Goal: Task Accomplishment & Management: Manage account settings

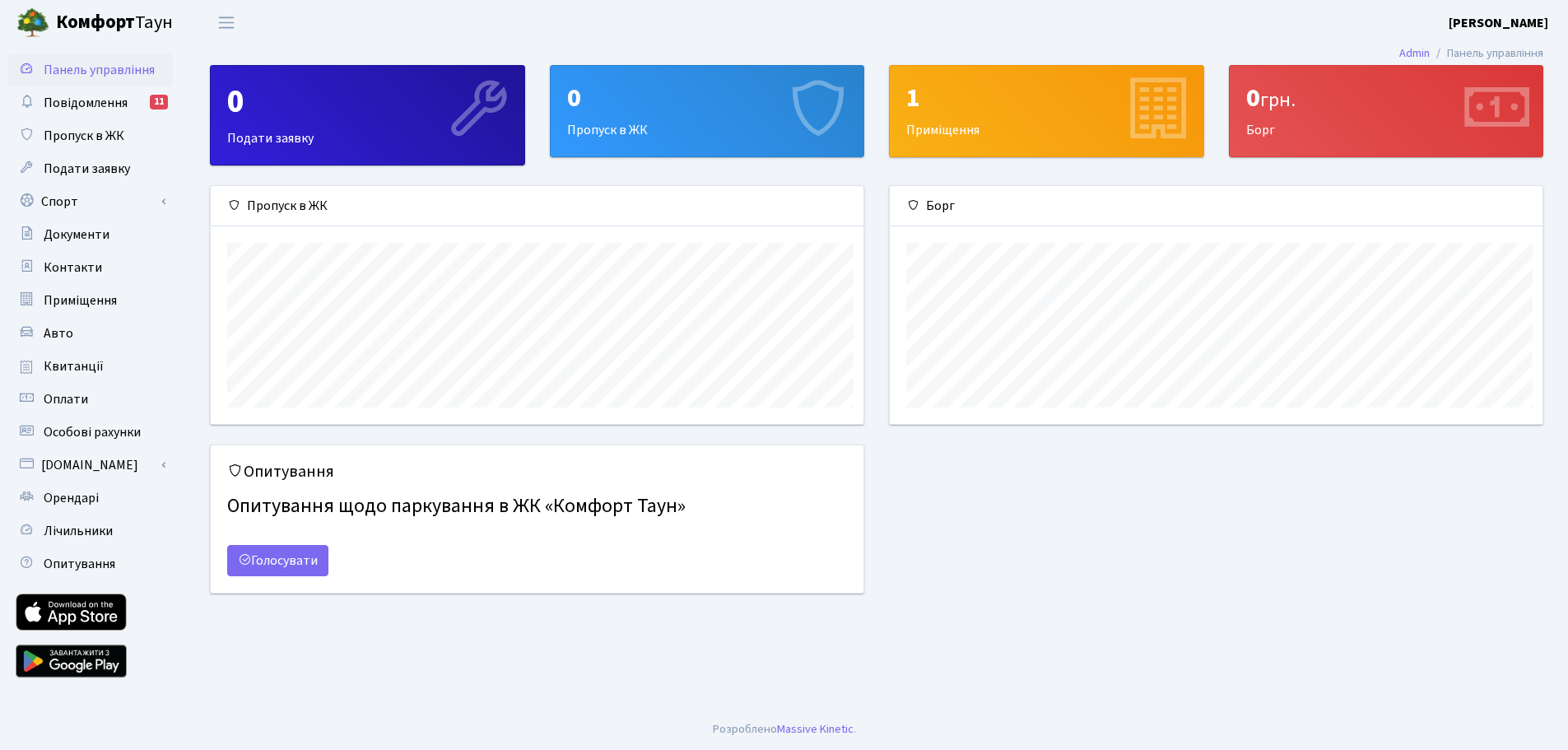
scroll to position [823232, 822321]
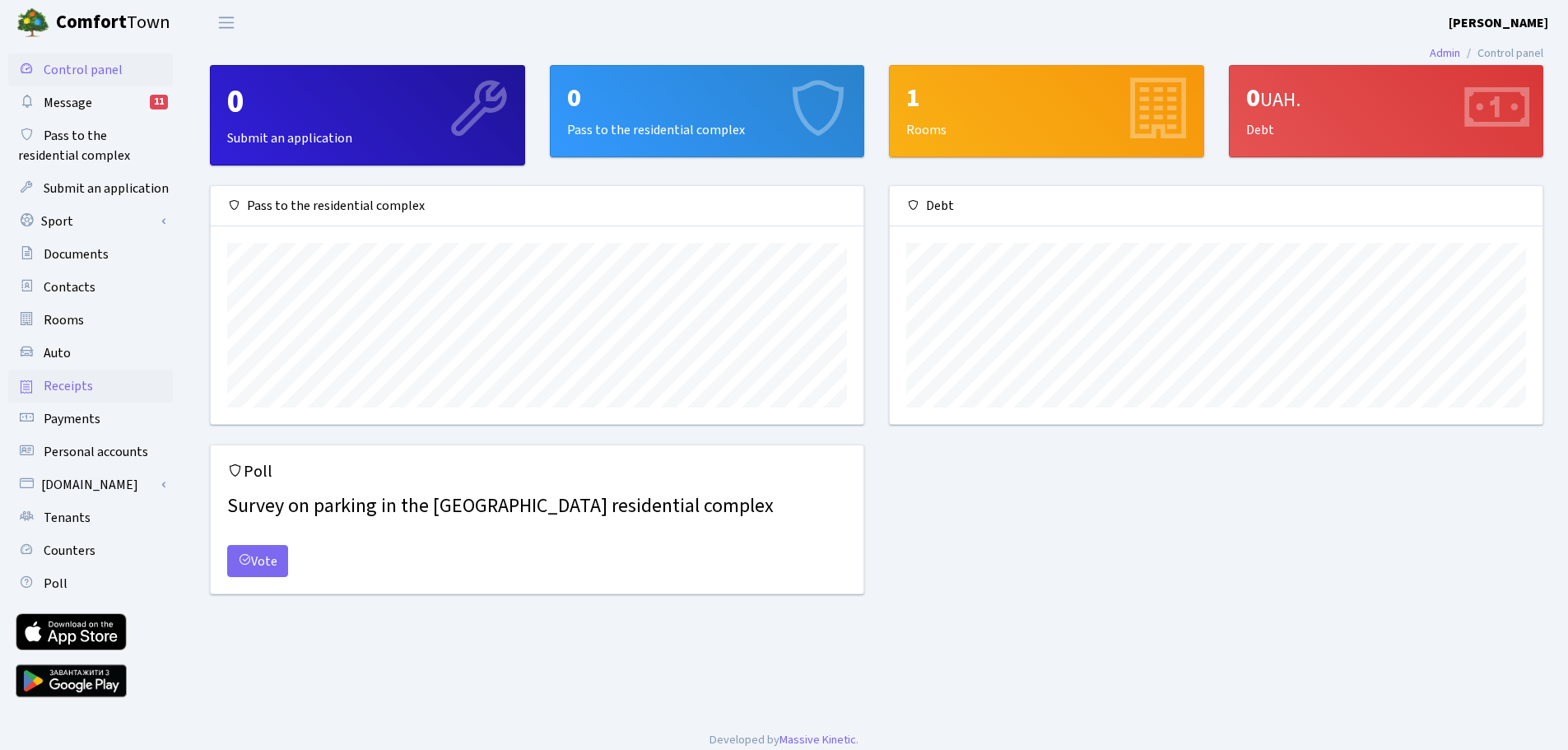
click at [79, 383] on font "Receipts" at bounding box center [68, 386] width 49 height 18
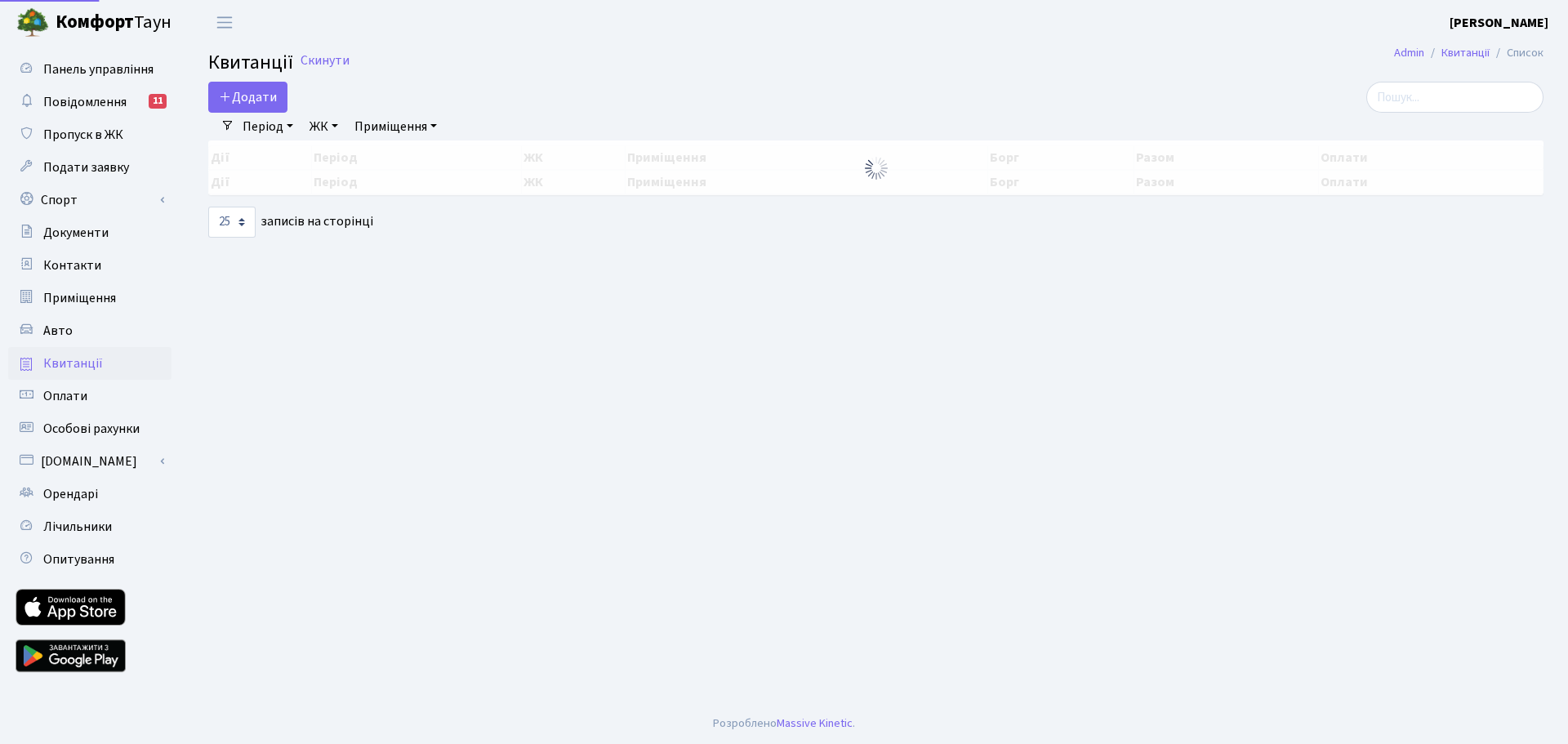
select select "25"
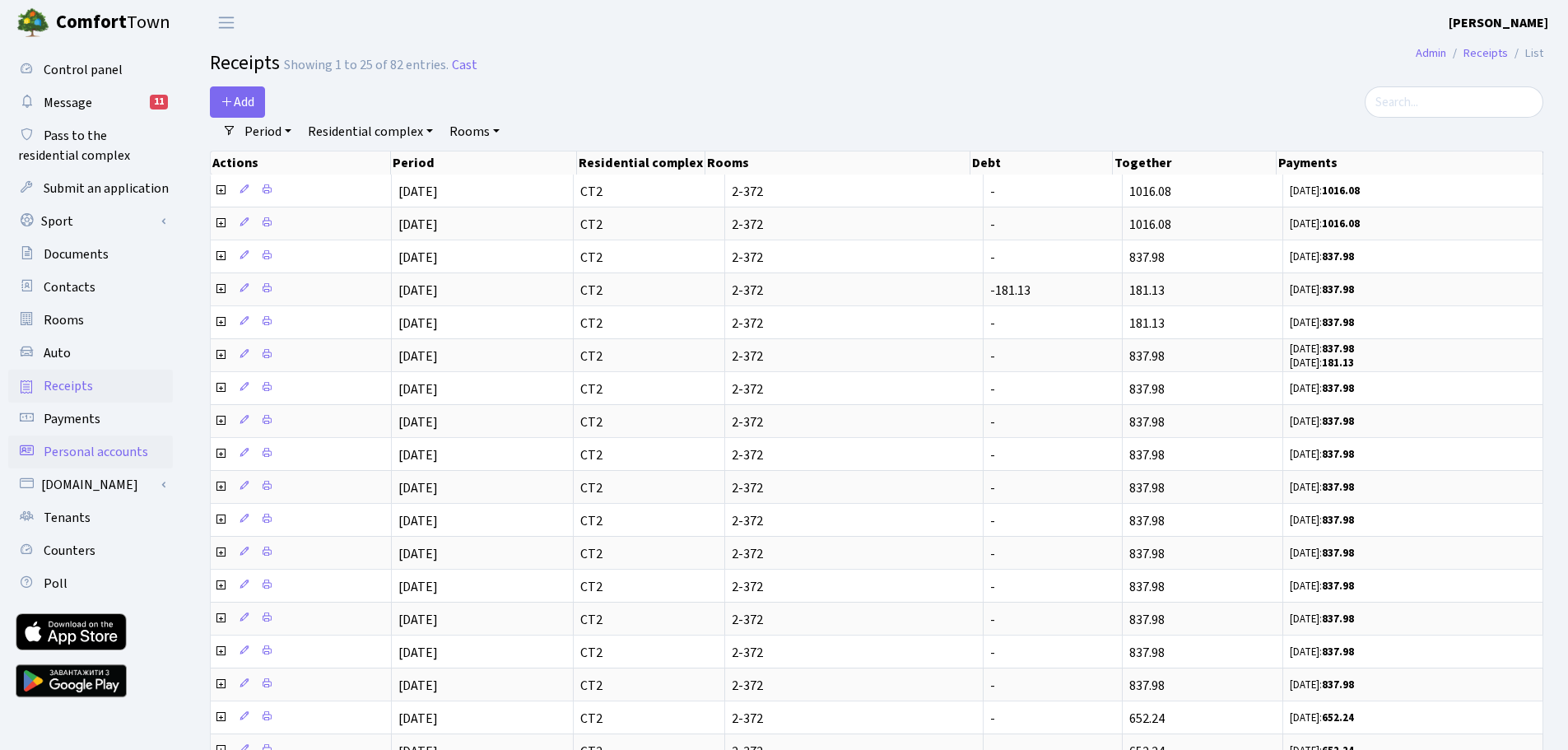
click at [88, 447] on font "Personal accounts" at bounding box center [96, 452] width 104 height 18
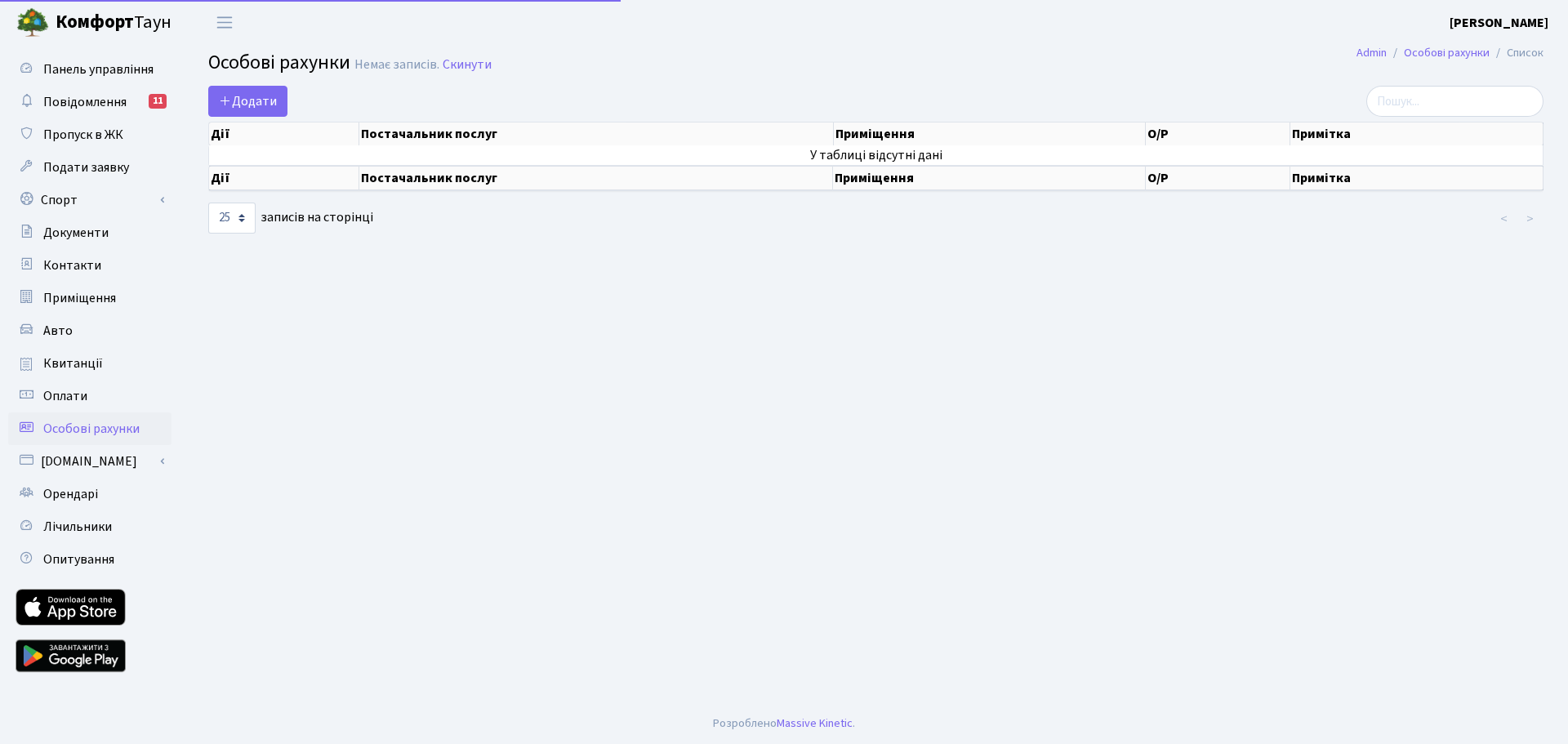
select select "25"
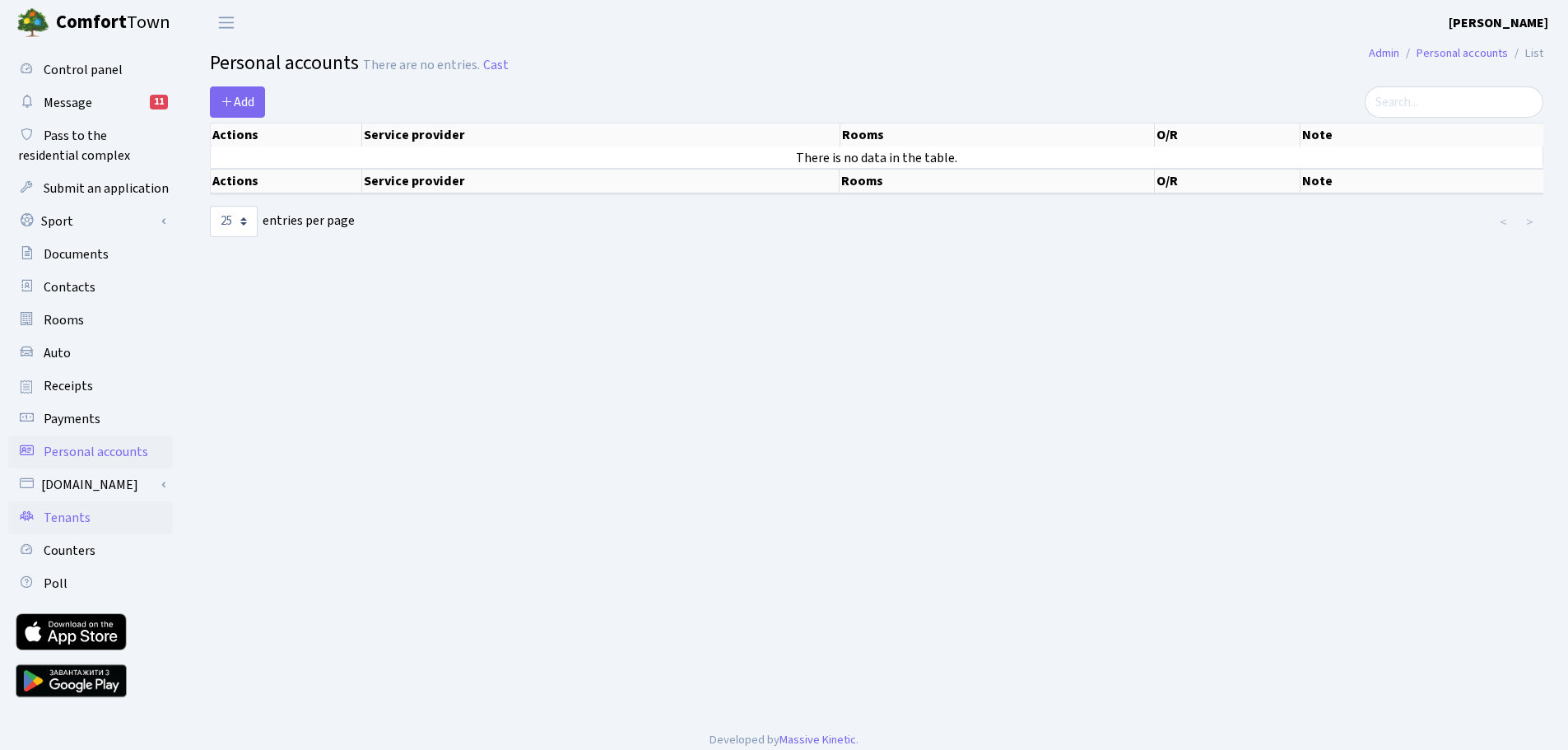
click at [82, 511] on font "Tenants" at bounding box center [67, 517] width 47 height 18
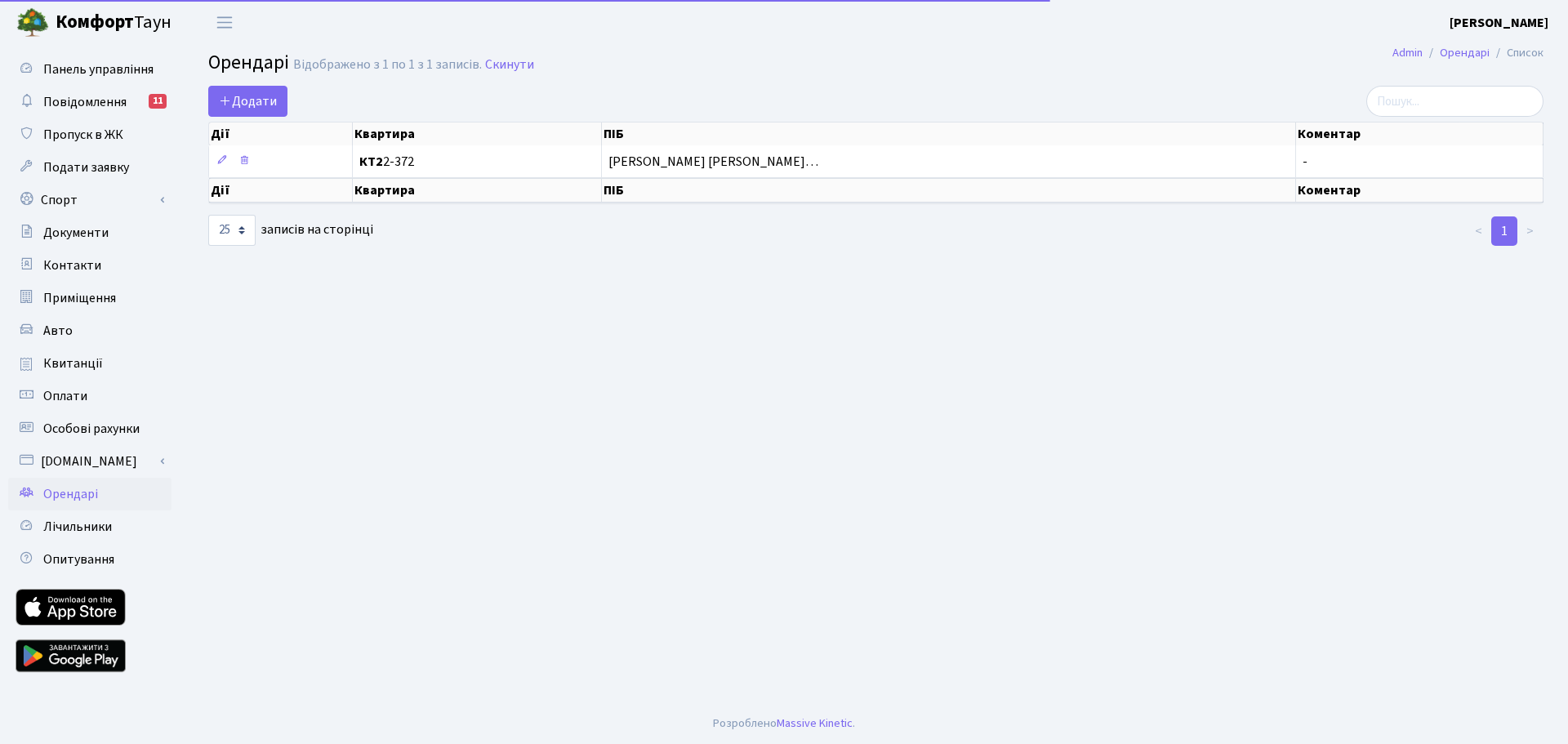
select select "25"
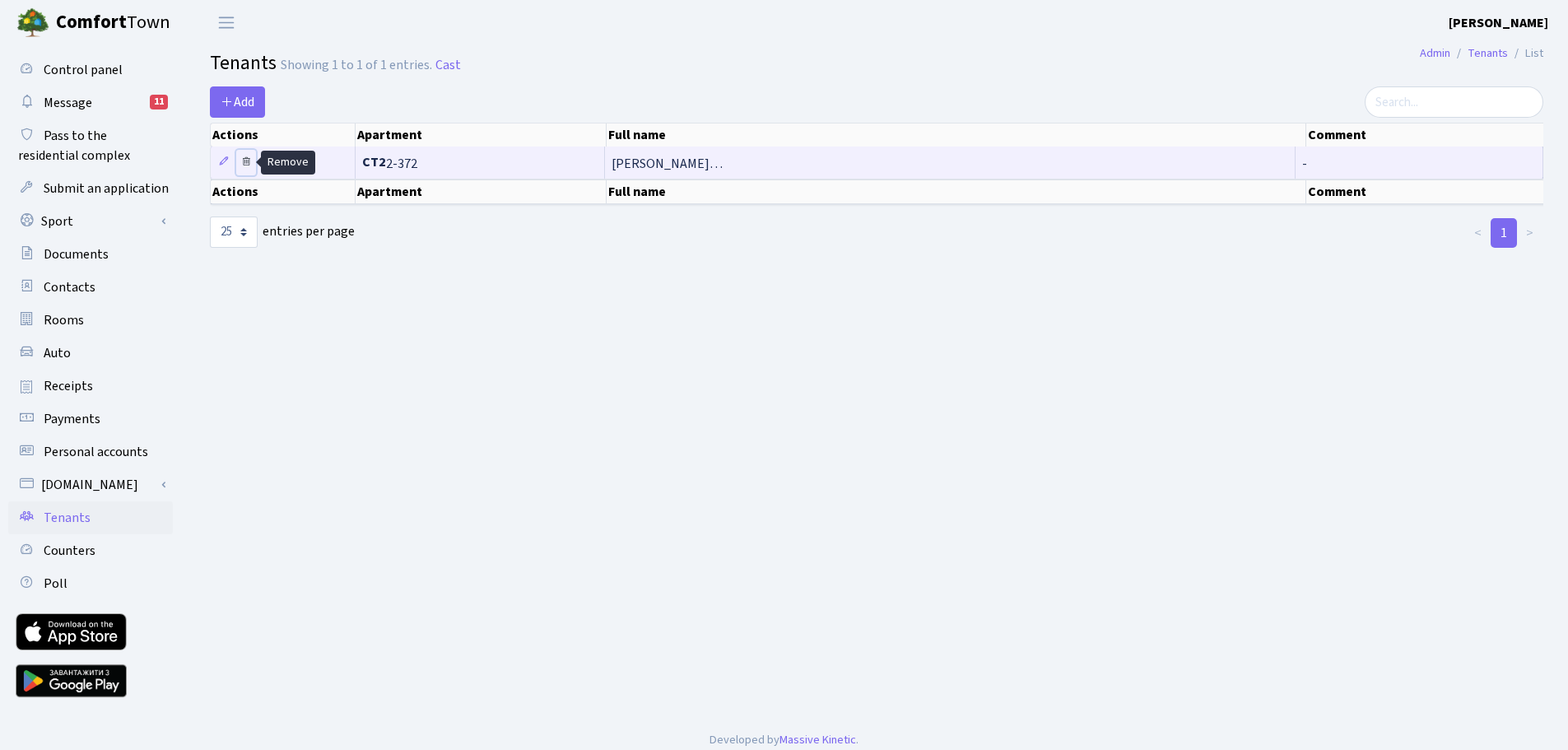
click at [250, 161] on icon at bounding box center [246, 161] width 11 height 11
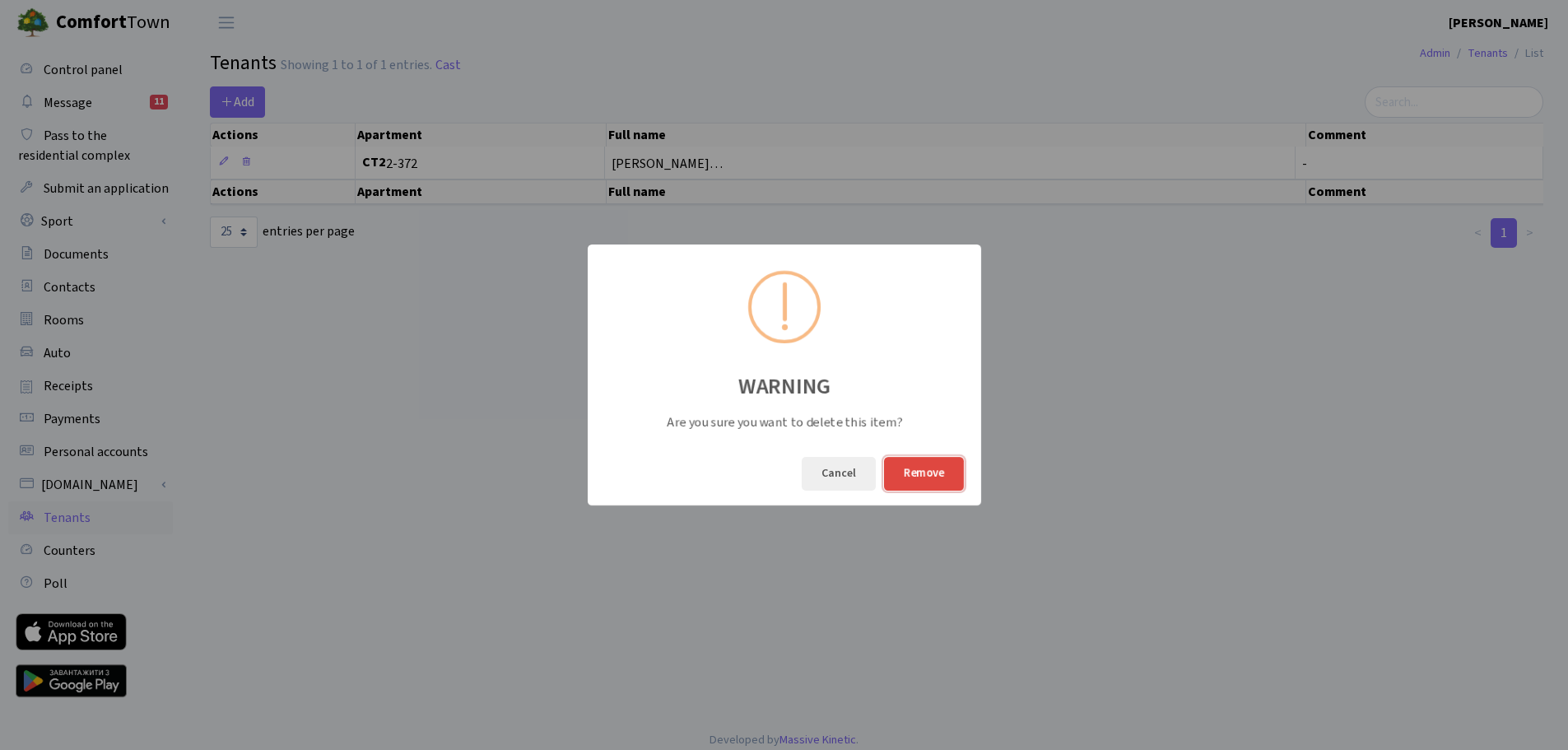
click at [924, 465] on font "Remove" at bounding box center [923, 473] width 40 height 17
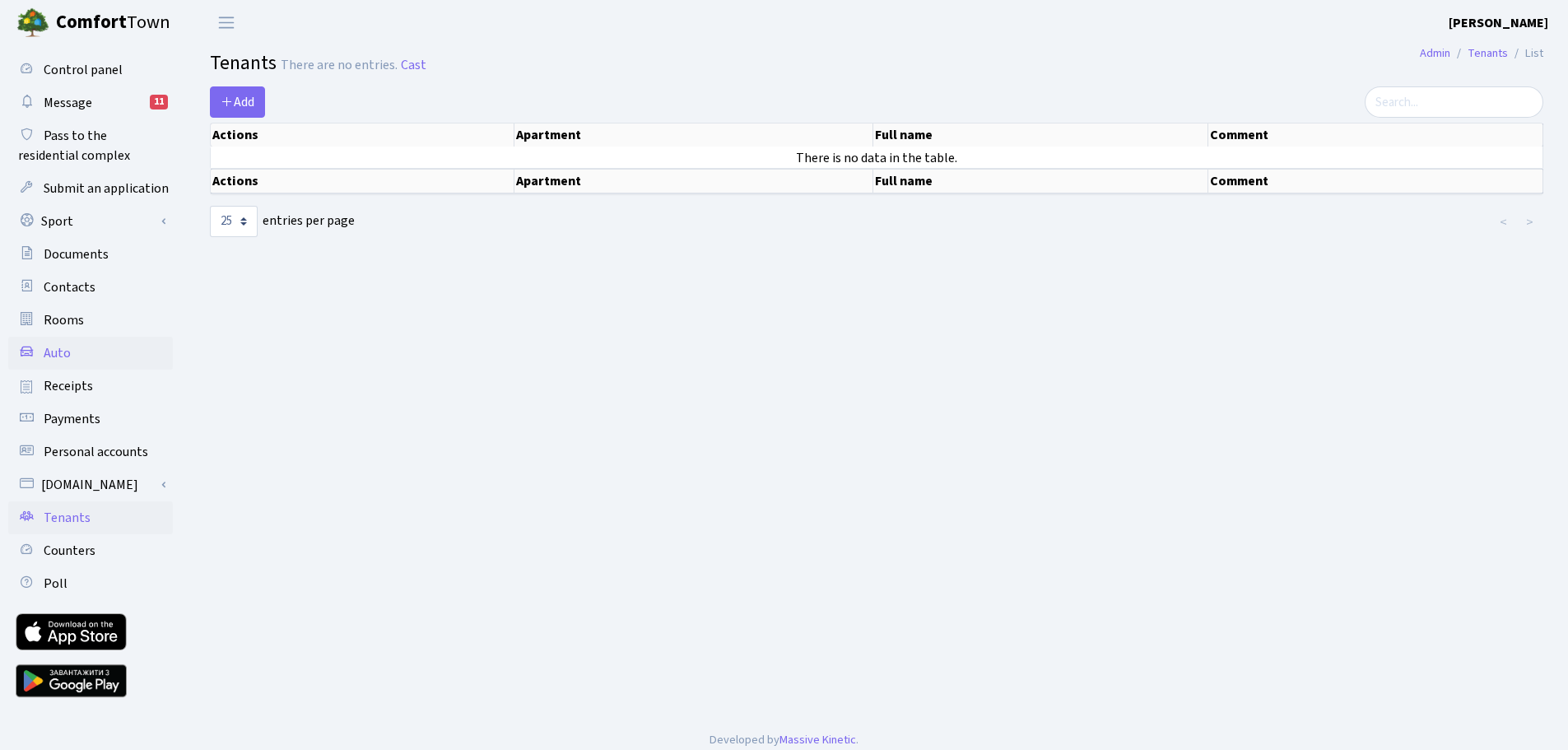
click at [81, 358] on link "Auto" at bounding box center [90, 352] width 165 height 33
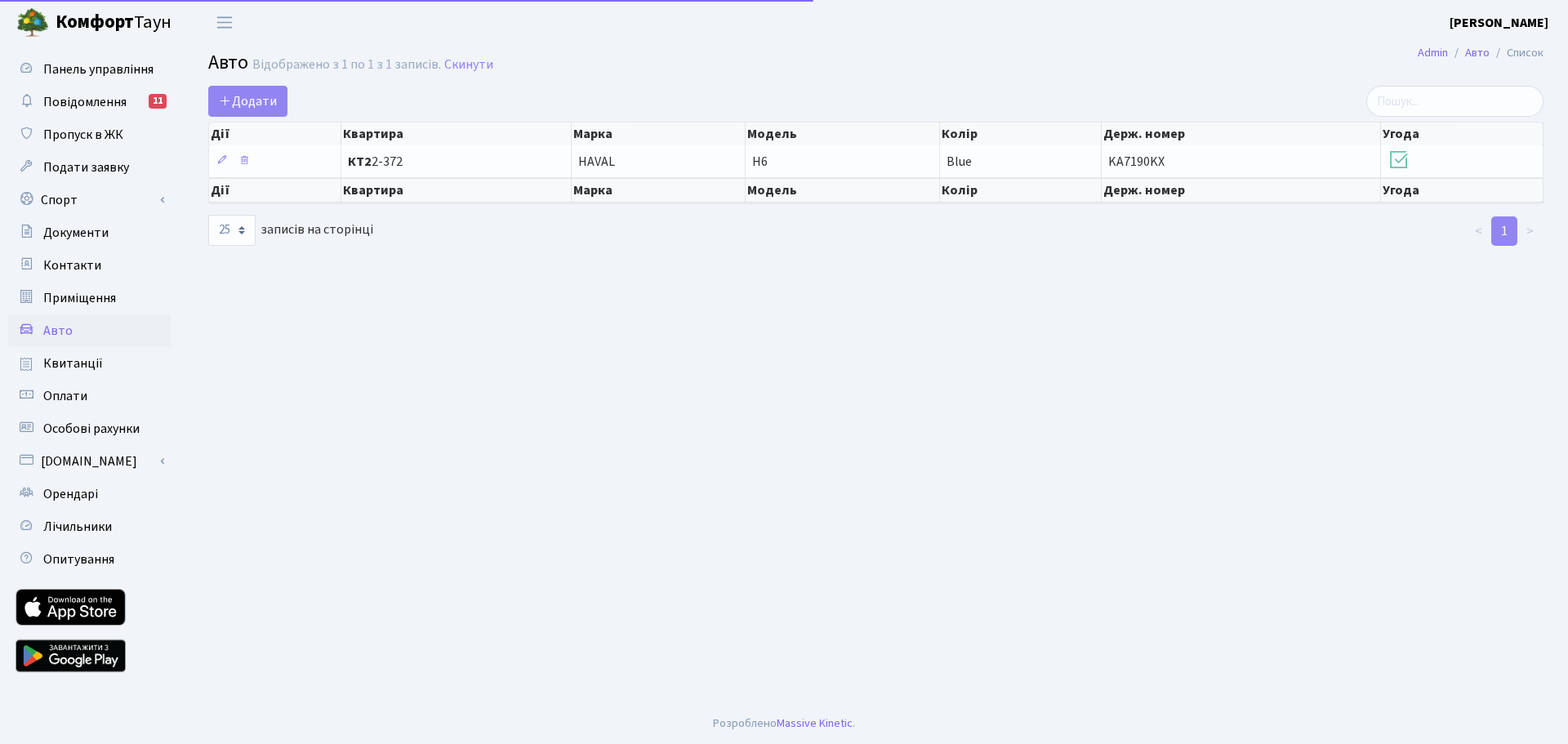
select select "25"
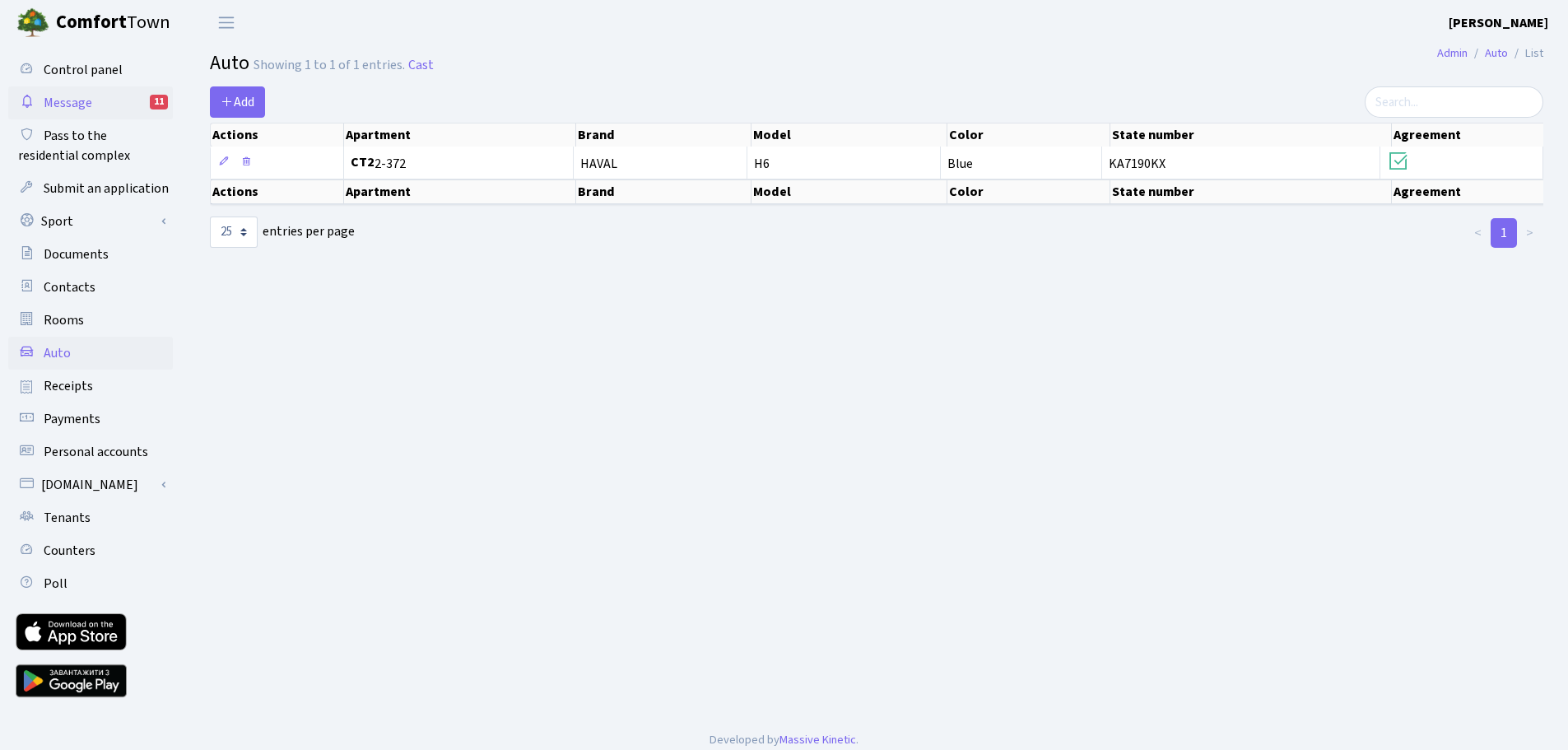
click at [98, 110] on link "Message 11" at bounding box center [90, 102] width 165 height 33
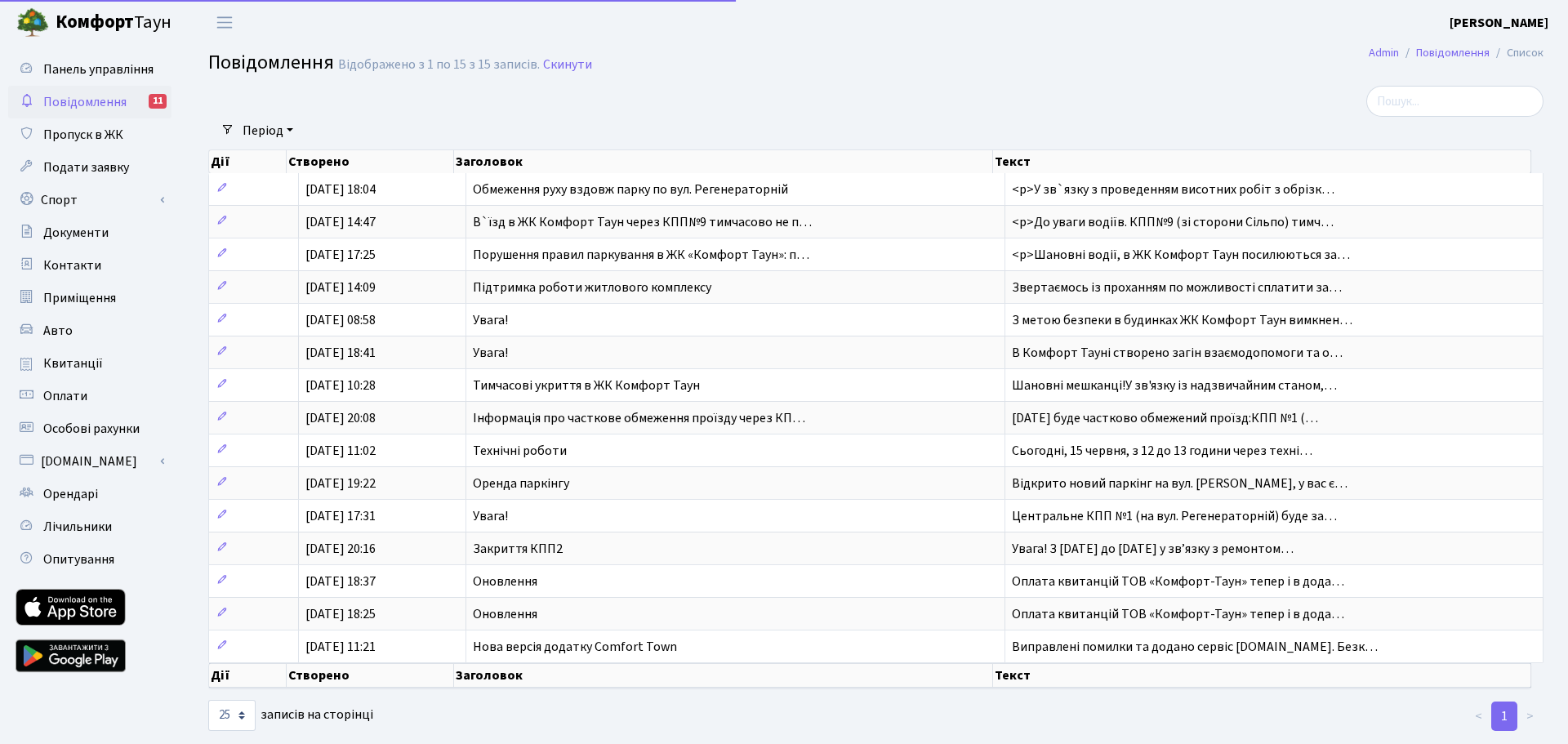
select select "25"
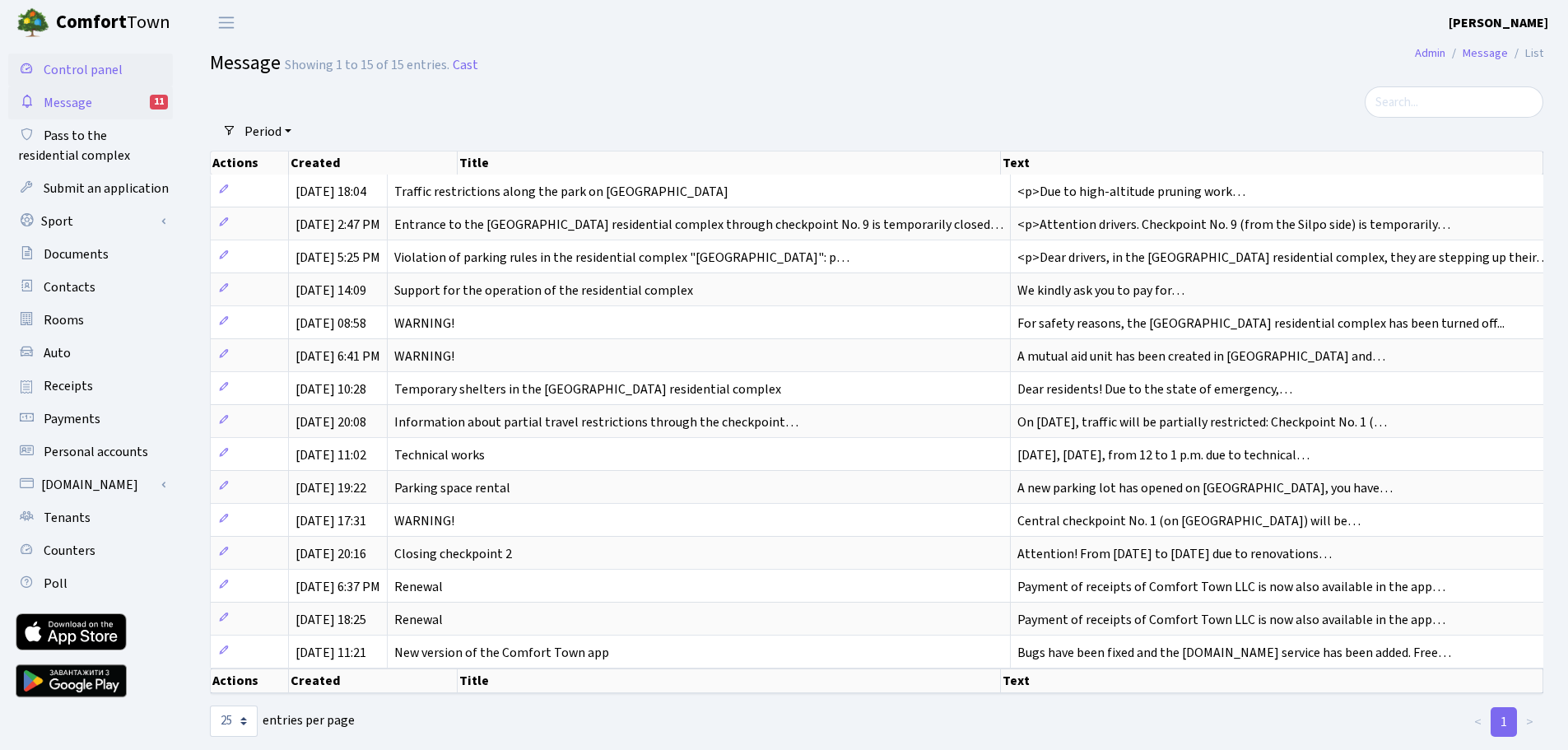
click at [101, 64] on font "Control panel" at bounding box center [83, 69] width 79 height 18
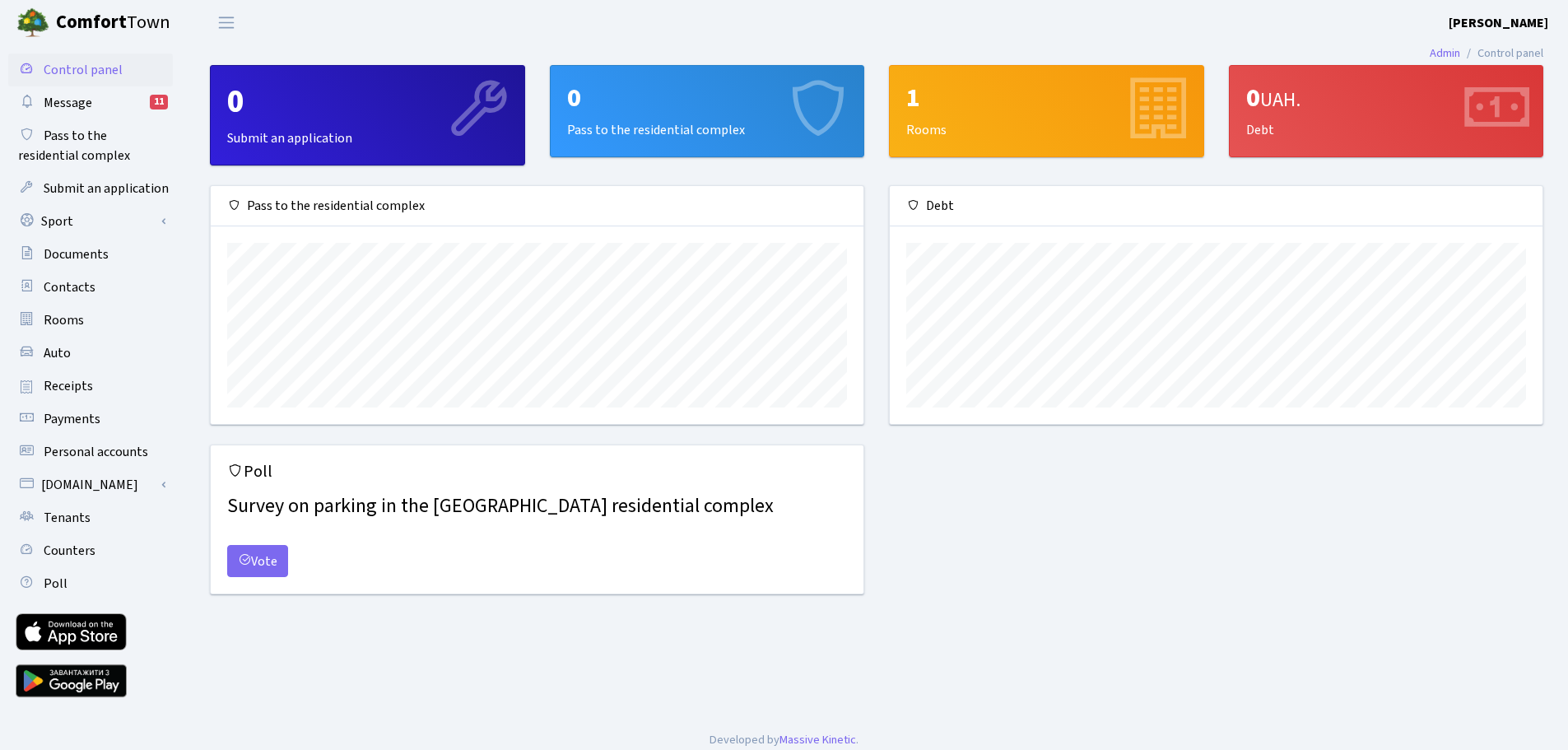
scroll to position [238, 653]
